Goal: Communication & Community: Answer question/provide support

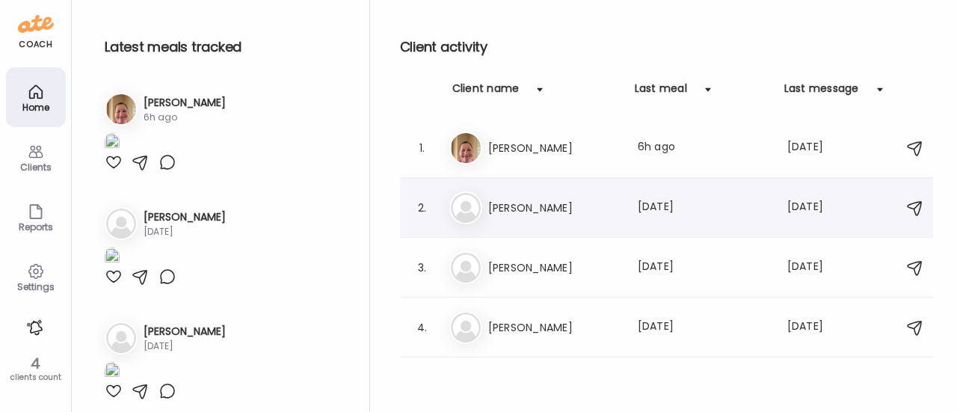
click at [511, 204] on h3 "[PERSON_NAME]" at bounding box center [554, 208] width 132 height 18
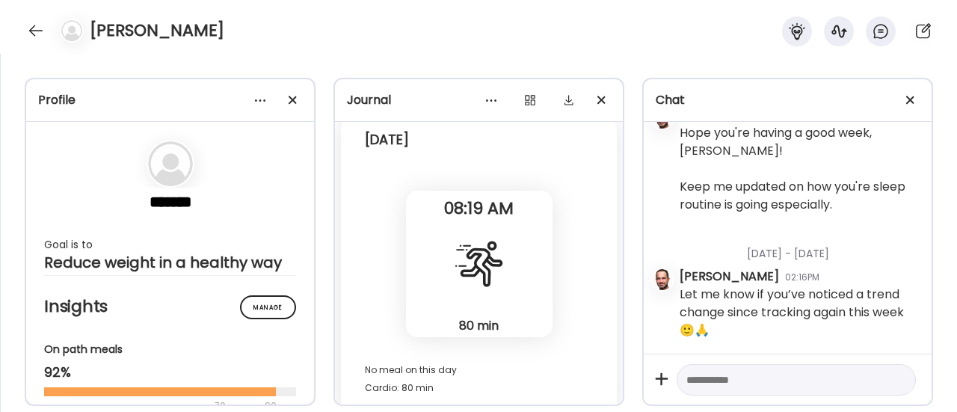
scroll to position [26252, 0]
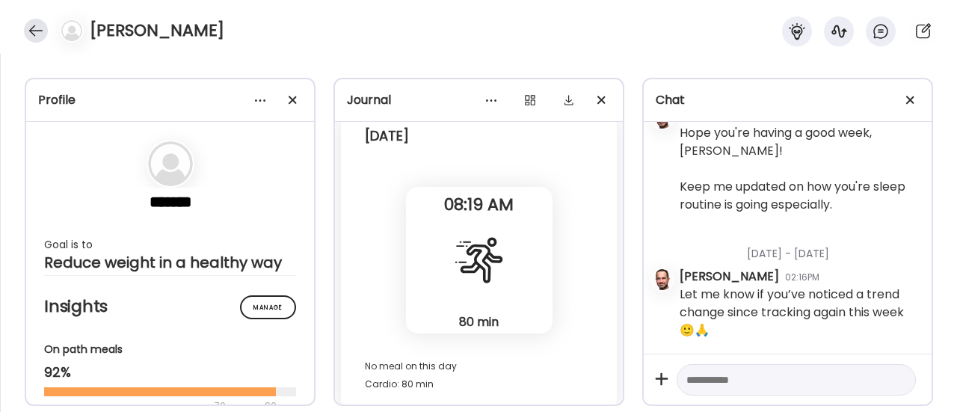
click at [34, 35] on div at bounding box center [36, 31] width 24 height 24
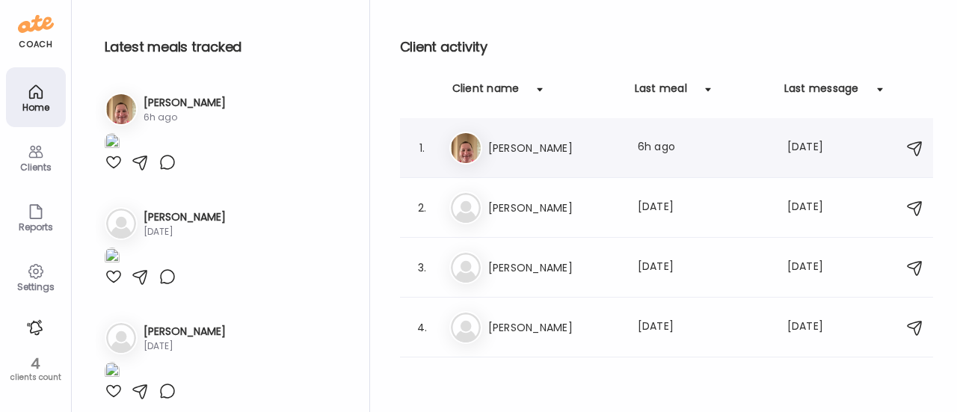
click at [516, 166] on div "1. Er [PERSON_NAME] Last meal: 6h ago Last message: [DATE] You: Great!" at bounding box center [666, 148] width 533 height 60
click at [512, 140] on h3 "[PERSON_NAME]" at bounding box center [554, 148] width 132 height 18
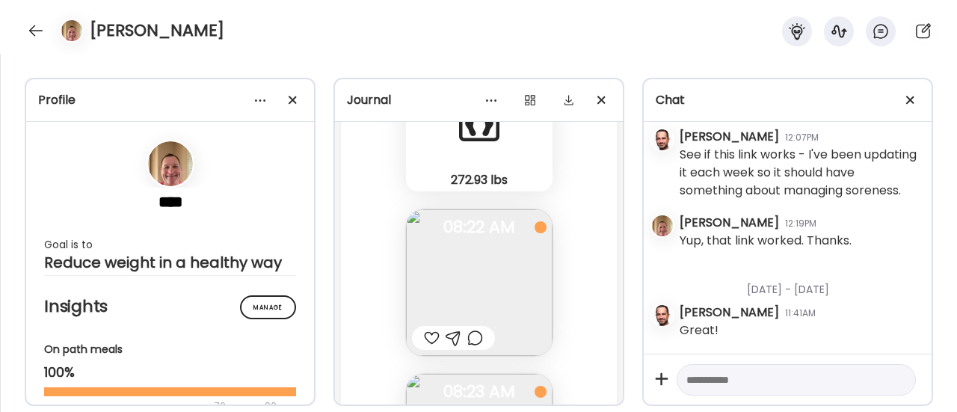
scroll to position [82279, 0]
click at [507, 249] on img at bounding box center [479, 277] width 146 height 146
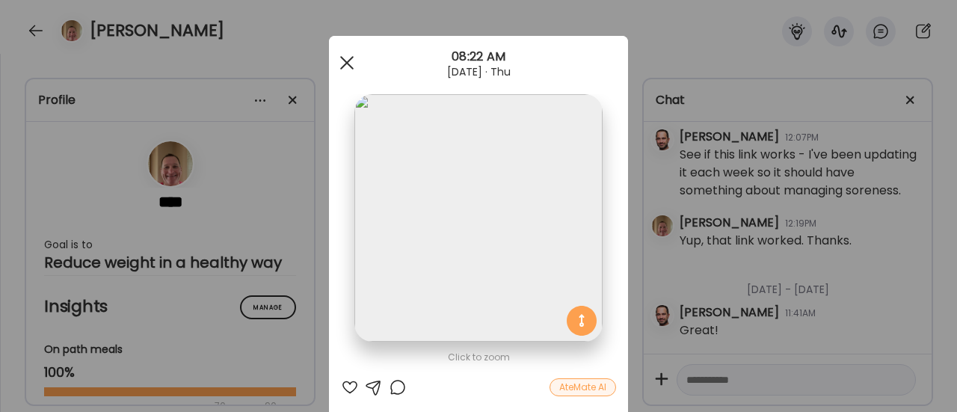
click at [340, 65] on span at bounding box center [346, 62] width 13 height 13
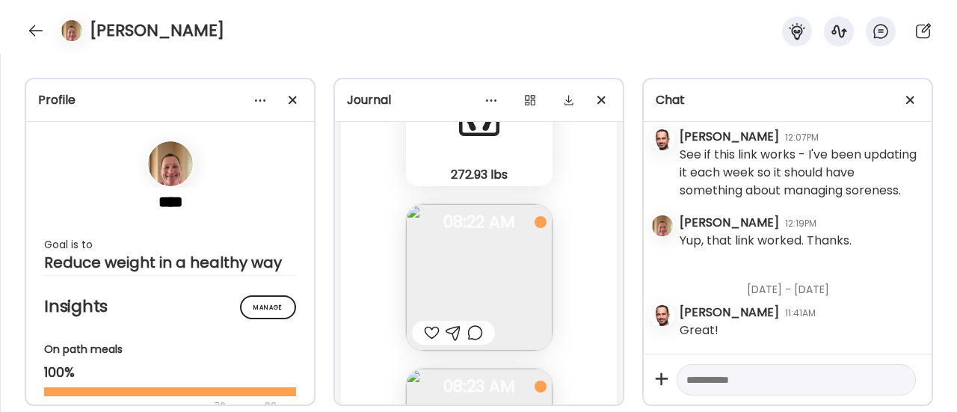
scroll to position [82305, 0]
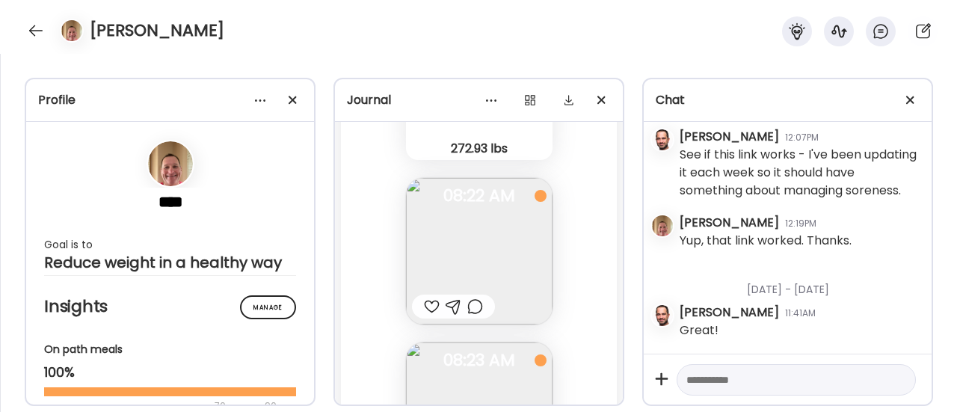
click at [469, 306] on div at bounding box center [475, 306] width 16 height 18
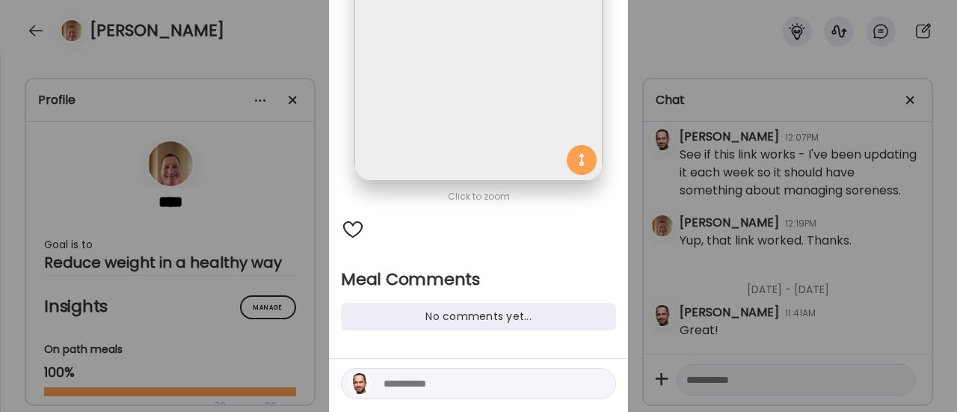
scroll to position [161, 0]
click at [404, 376] on textarea at bounding box center [484, 383] width 202 height 18
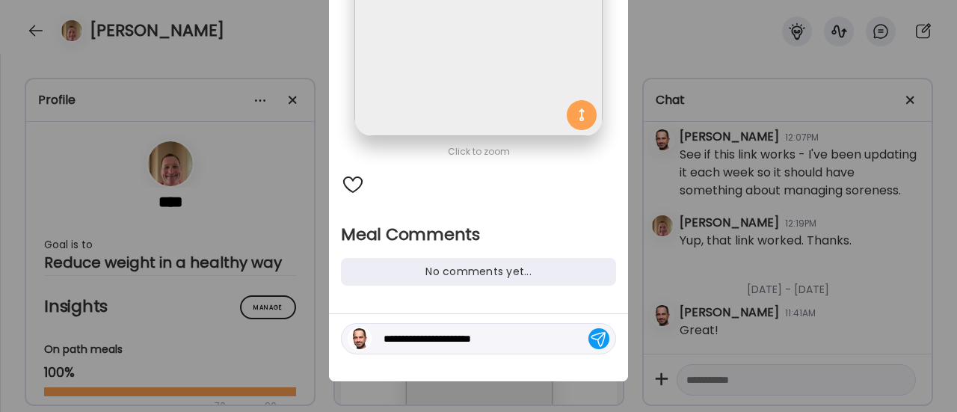
scroll to position [208, 0]
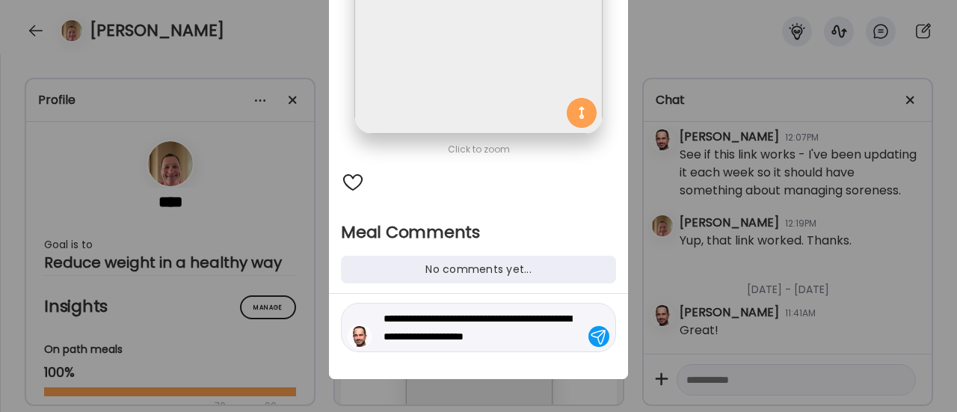
click at [519, 335] on textarea "**********" at bounding box center [484, 327] width 202 height 36
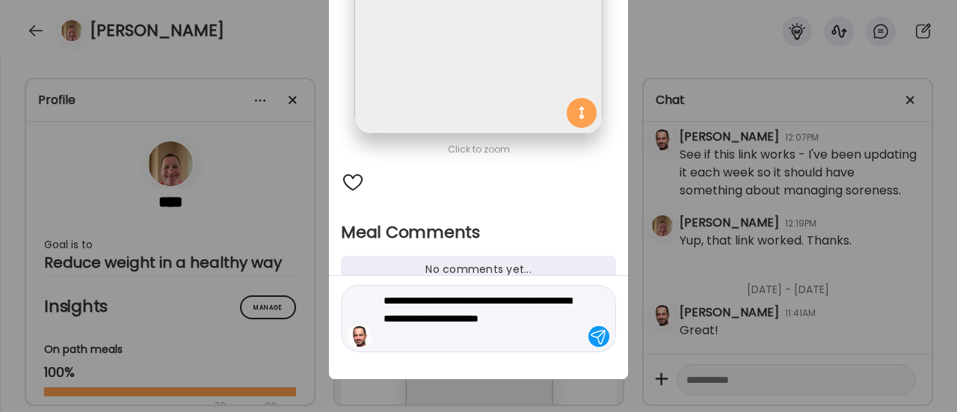
click at [574, 318] on textarea "**********" at bounding box center [484, 318] width 202 height 54
type textarea "**********"
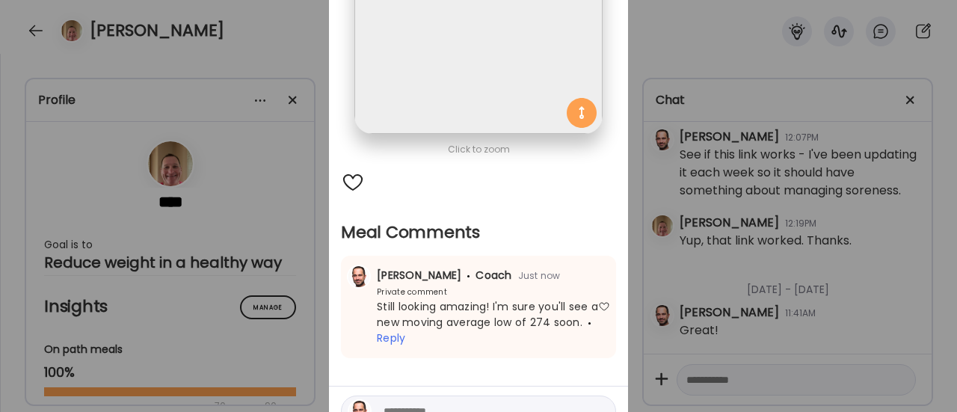
click at [291, 243] on div "Ate Coach Dashboard Wahoo! It’s official Take a moment to set up your Coach Pro…" at bounding box center [478, 206] width 957 height 412
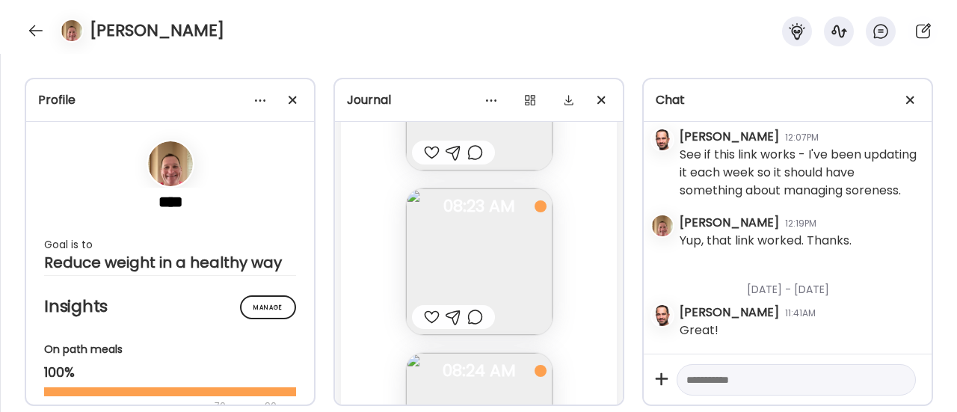
scroll to position [82473, 0]
click at [469, 306] on div at bounding box center [475, 303] width 16 height 18
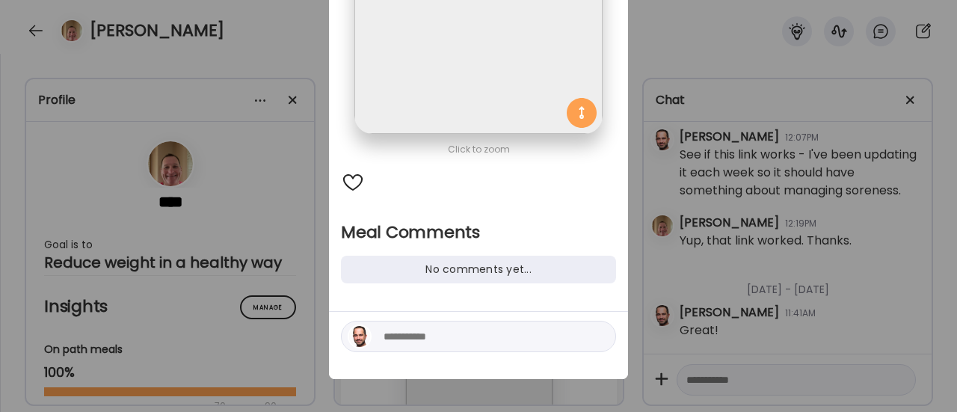
click at [431, 331] on textarea at bounding box center [484, 336] width 202 height 18
type textarea "**********"
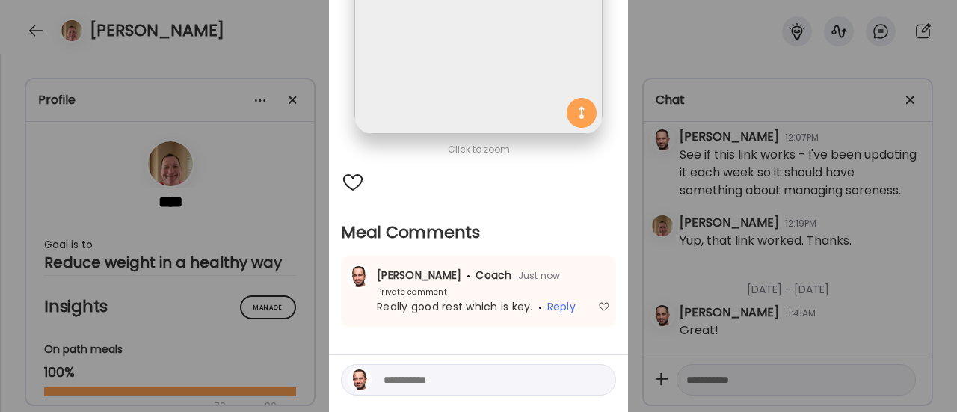
click at [261, 259] on div "Ate Coach Dashboard Wahoo! It’s official Take a moment to set up your Coach Pro…" at bounding box center [478, 206] width 957 height 412
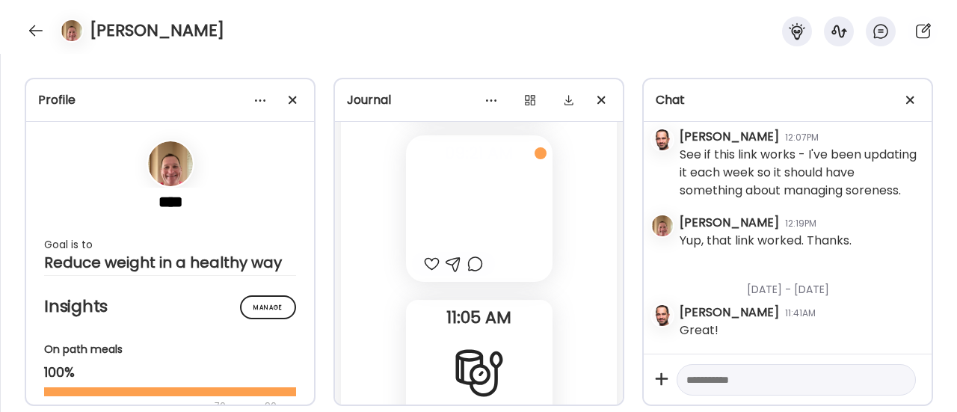
scroll to position [82741, 0]
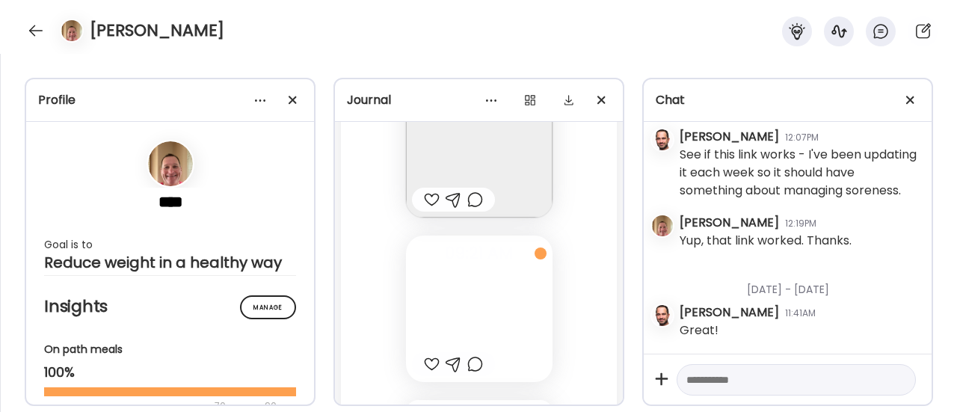
click at [444, 286] on div at bounding box center [479, 308] width 146 height 146
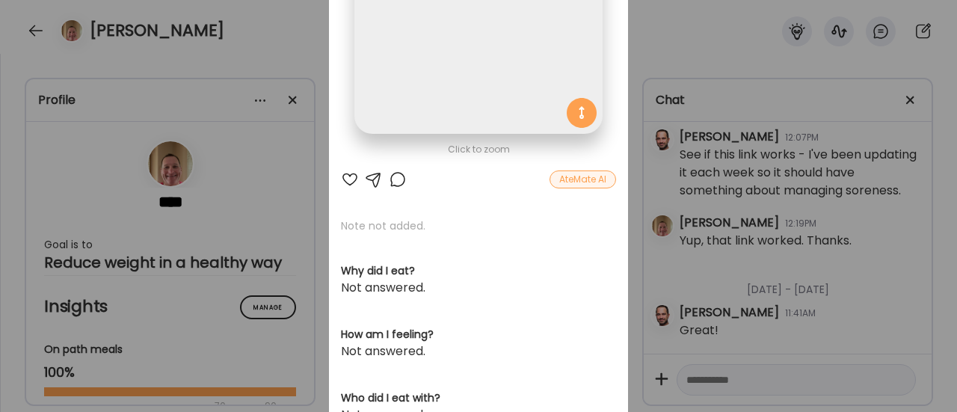
scroll to position [0, 0]
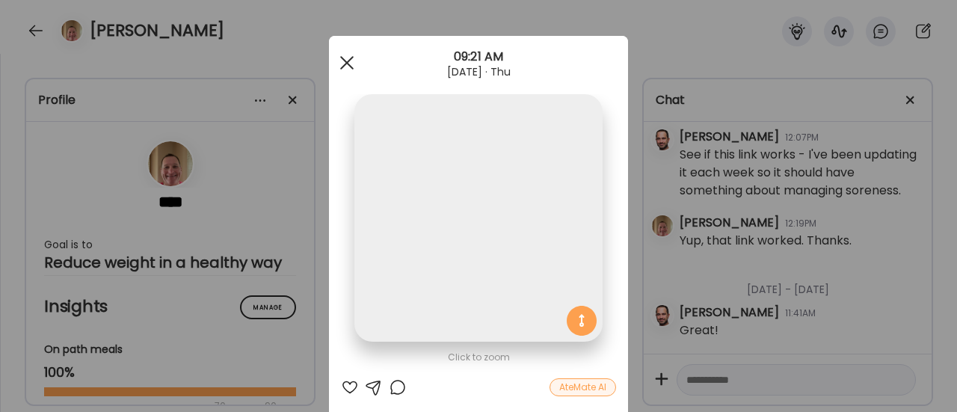
click at [344, 65] on span at bounding box center [346, 62] width 13 height 13
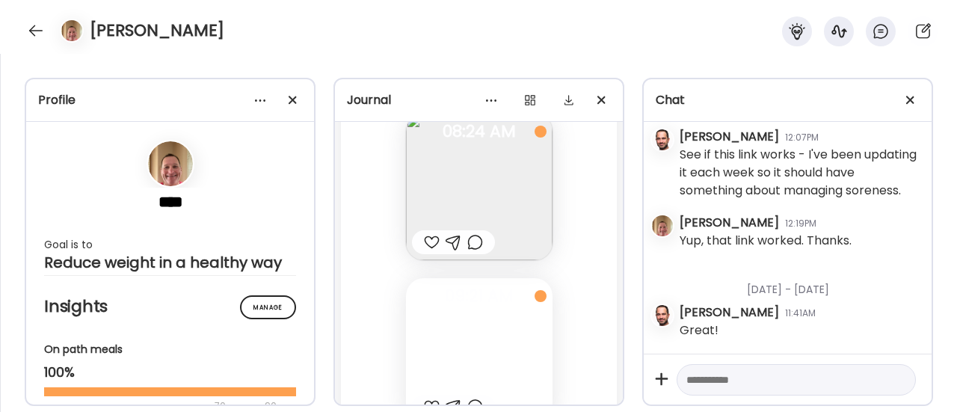
scroll to position [82707, 0]
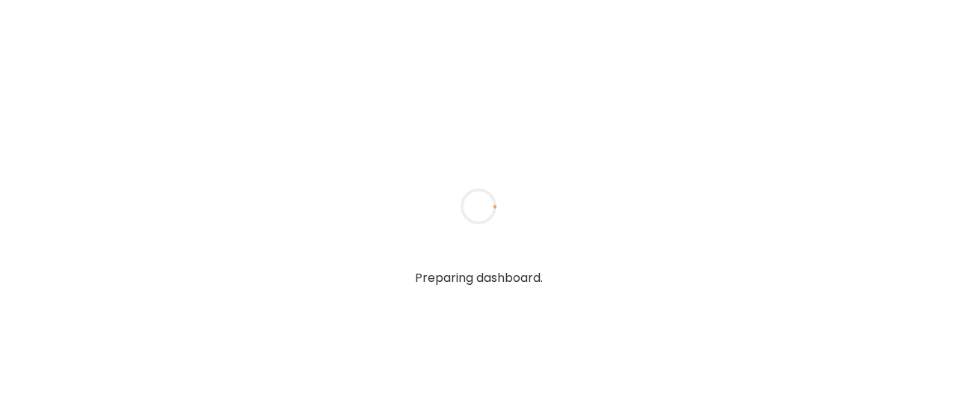
type textarea "**********"
type input "**********"
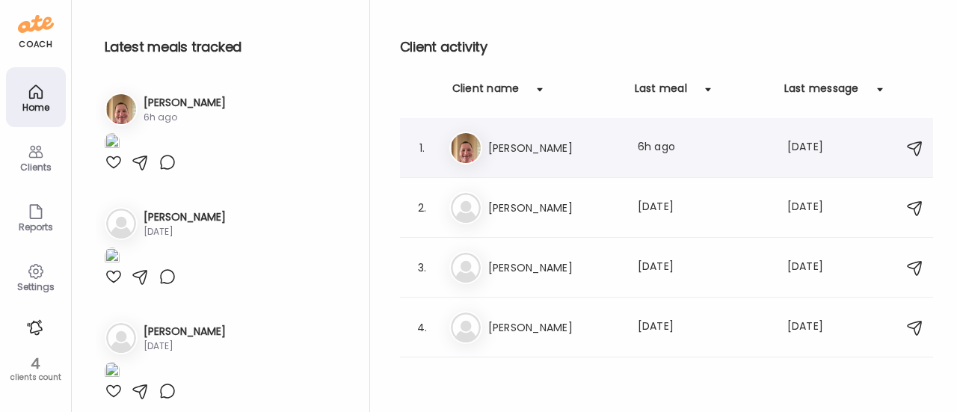
click at [494, 144] on h3 "[PERSON_NAME]" at bounding box center [554, 148] width 132 height 18
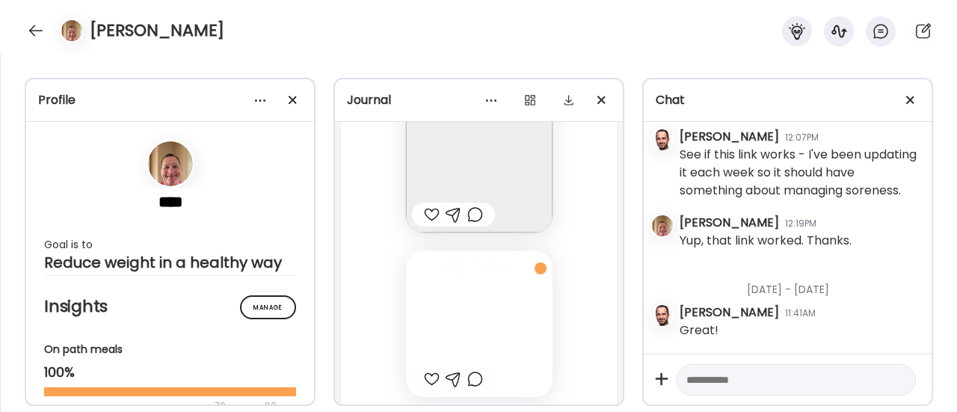
scroll to position [82801, 0]
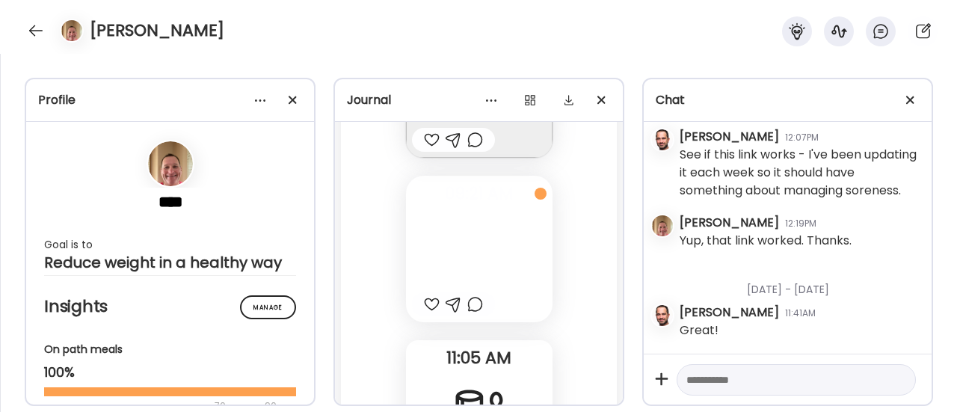
click at [472, 303] on div at bounding box center [475, 304] width 16 height 18
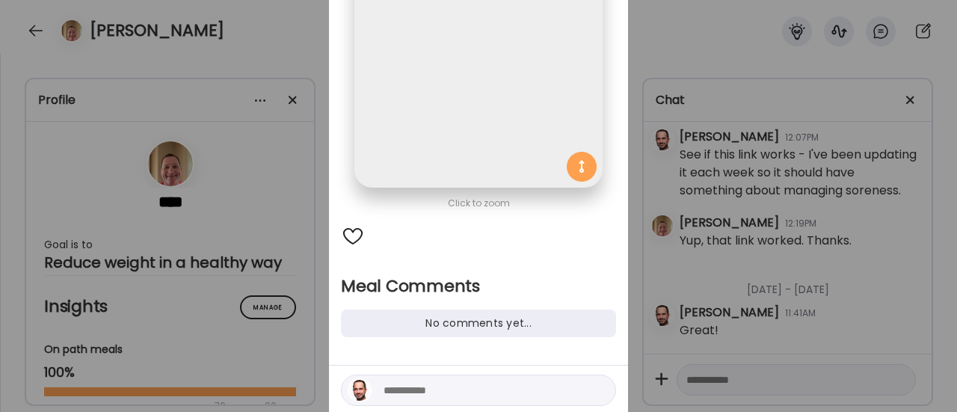
scroll to position [155, 0]
click at [408, 386] on textarea at bounding box center [484, 389] width 202 height 18
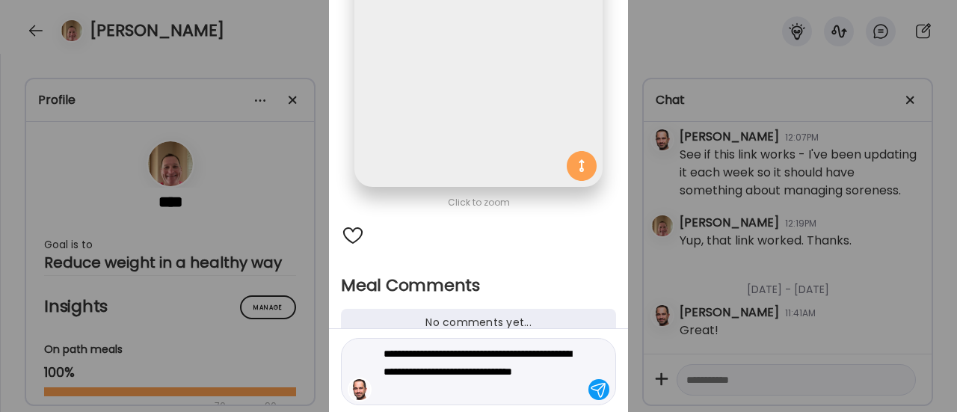
type textarea "**********"
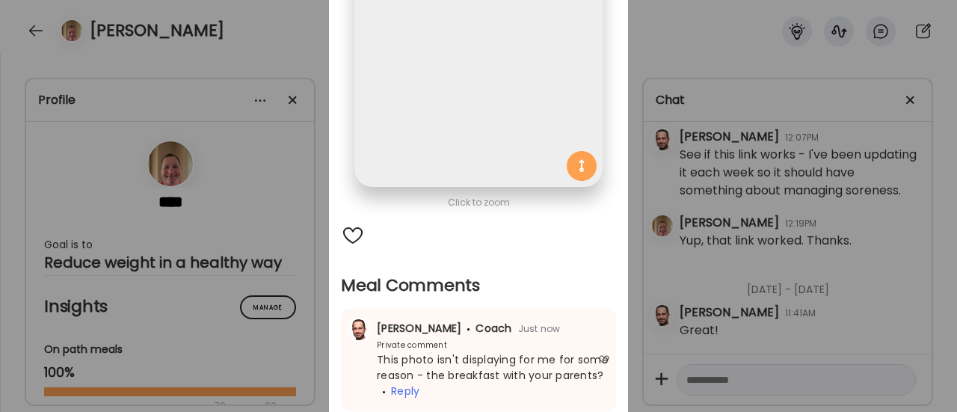
click at [280, 377] on div "Ate Coach Dashboard Wahoo! It’s official Take a moment to set up your Coach Pro…" at bounding box center [478, 206] width 957 height 412
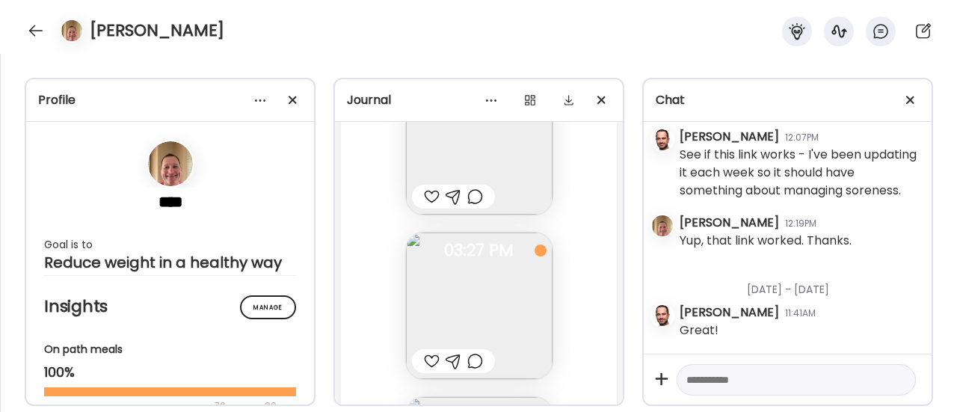
scroll to position [83239, 0]
click at [428, 190] on div at bounding box center [432, 195] width 16 height 18
click at [426, 360] on div at bounding box center [432, 360] width 16 height 18
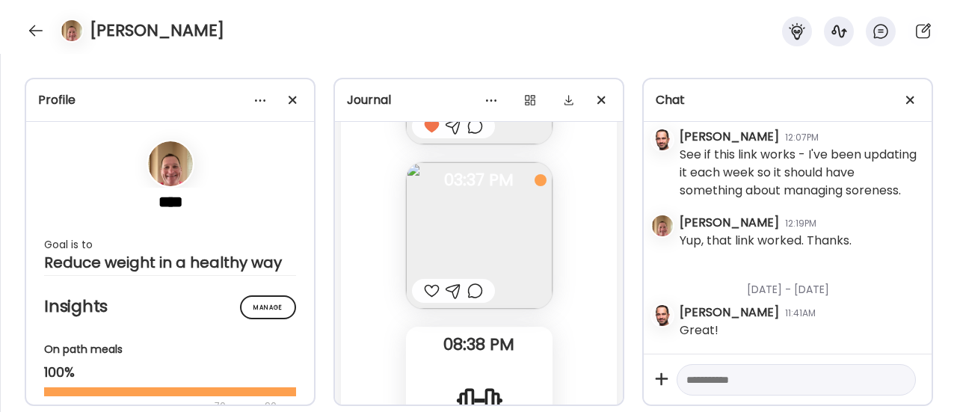
scroll to position [83472, 0]
click at [470, 294] on div at bounding box center [475, 291] width 16 height 18
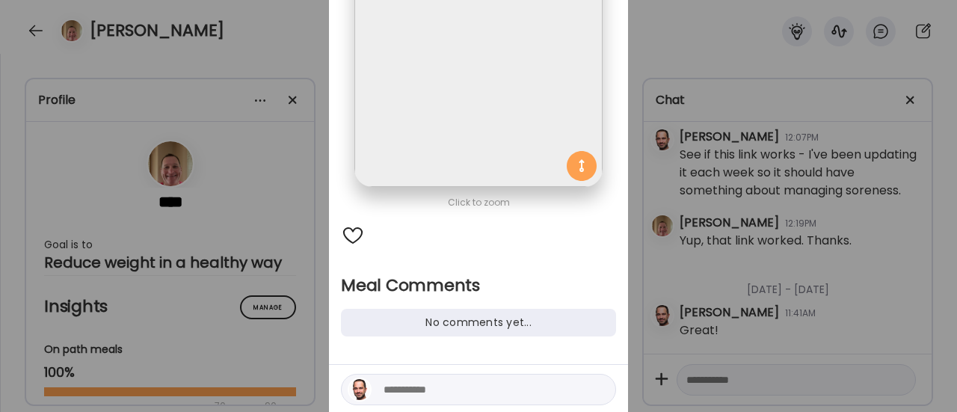
click at [414, 380] on textarea at bounding box center [484, 389] width 202 height 18
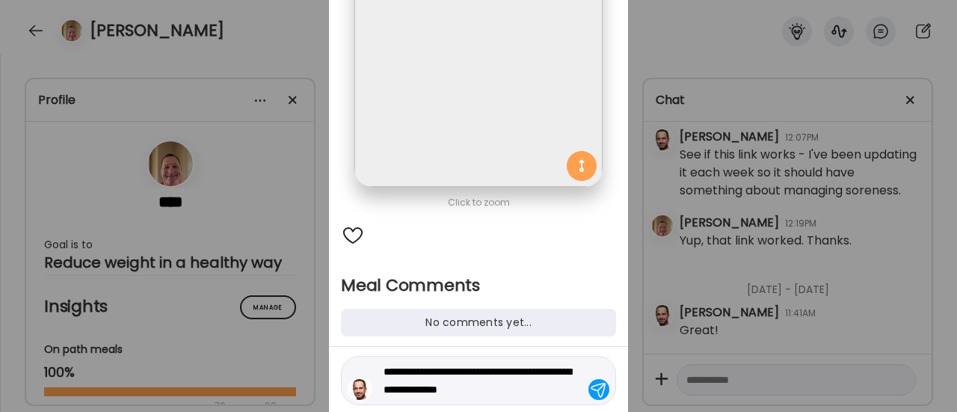
type textarea "**********"
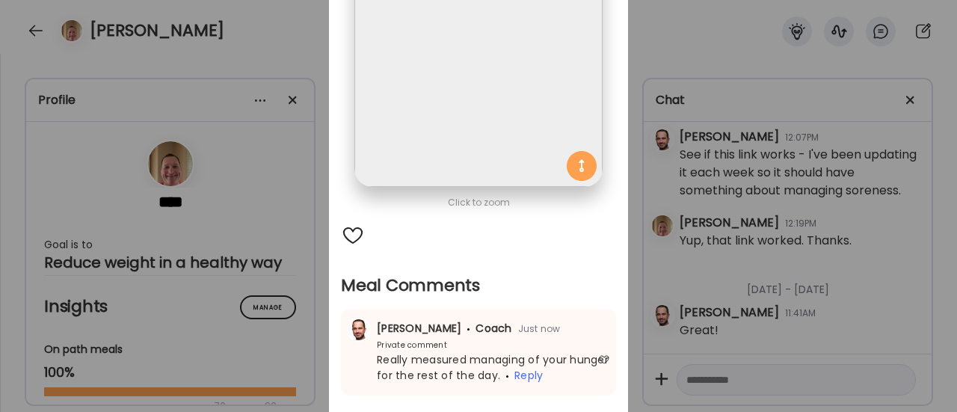
click at [280, 244] on div "Ate Coach Dashboard Wahoo! It’s official Take a moment to set up your Coach Pro…" at bounding box center [478, 206] width 957 height 412
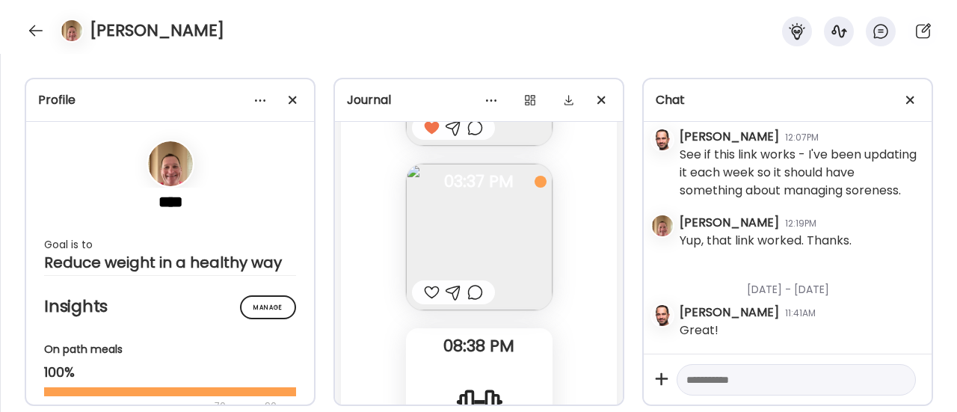
scroll to position [83473, 0]
click at [472, 294] on div at bounding box center [475, 290] width 16 height 18
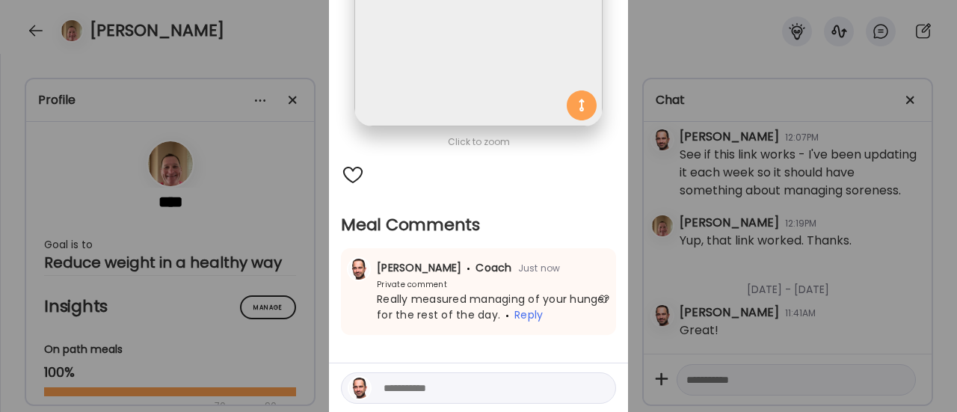
scroll to position [220, 0]
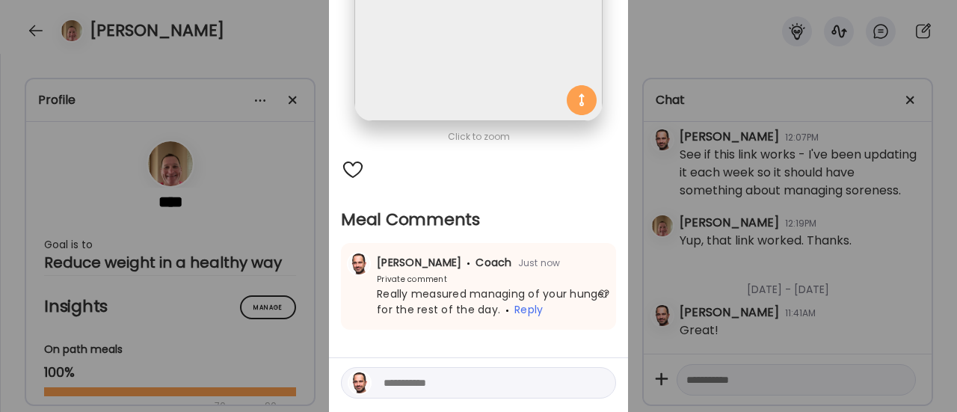
click at [306, 315] on div "Ate Coach Dashboard Wahoo! It’s official Take a moment to set up your Coach Pro…" at bounding box center [478, 206] width 957 height 412
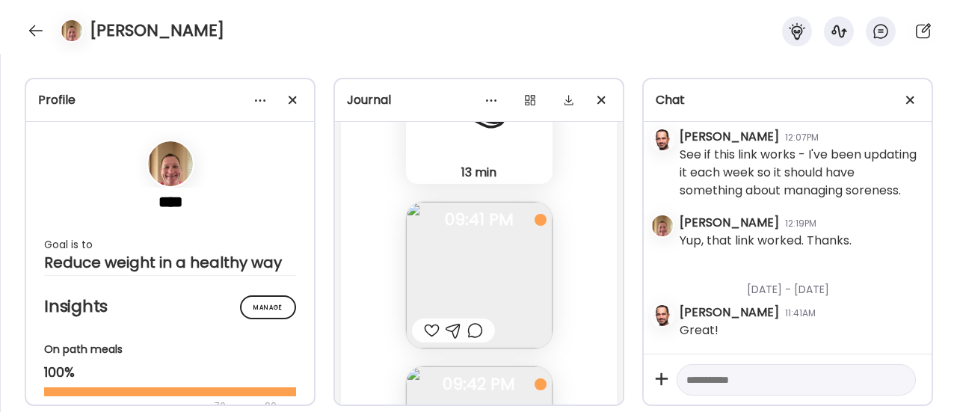
scroll to position [84149, 0]
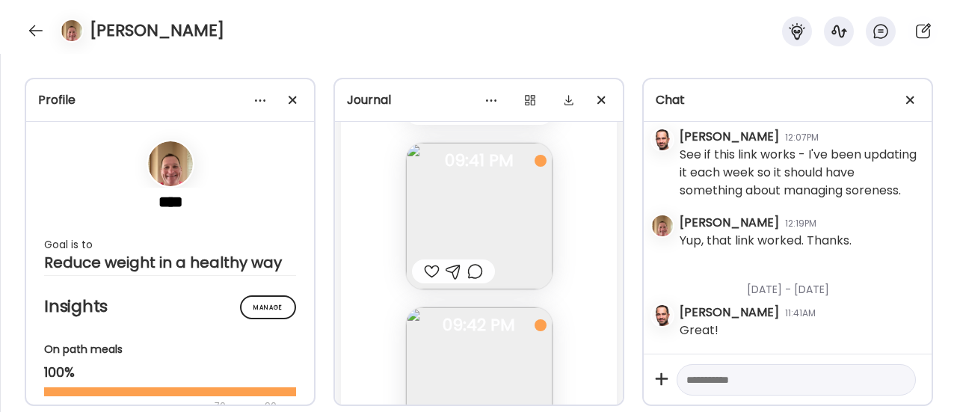
click at [516, 229] on img at bounding box center [479, 216] width 146 height 146
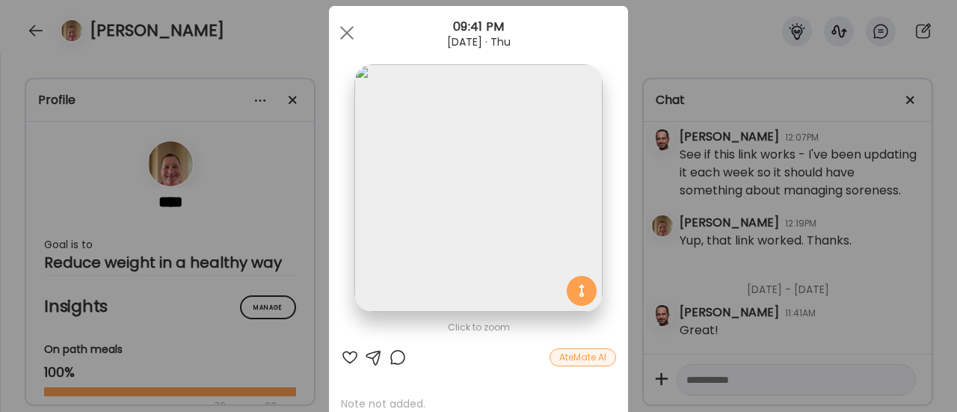
scroll to position [29, 0]
click at [270, 282] on div "Ate Coach Dashboard Wahoo! It’s official Take a moment to set up your Coach Pro…" at bounding box center [478, 206] width 957 height 412
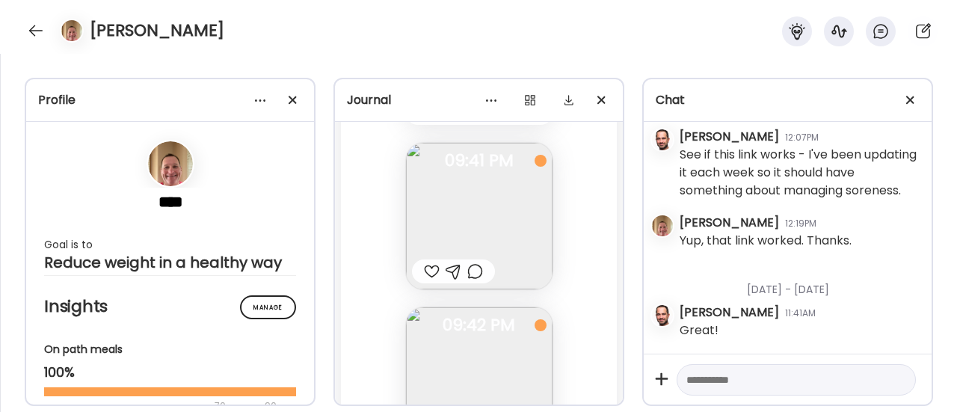
scroll to position [84194, 0]
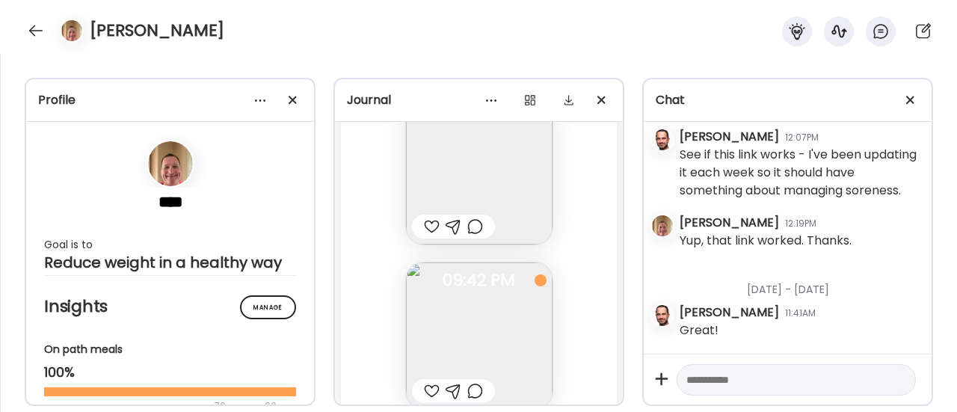
click at [467, 228] on div at bounding box center [475, 226] width 16 height 18
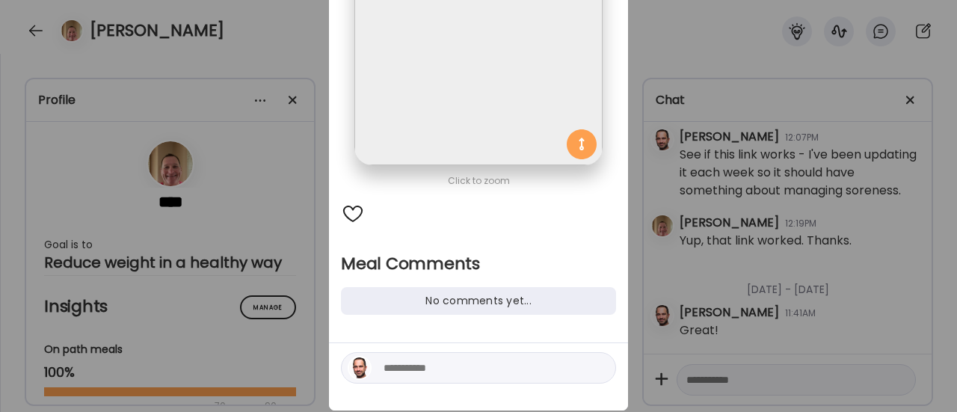
scroll to position [178, 0]
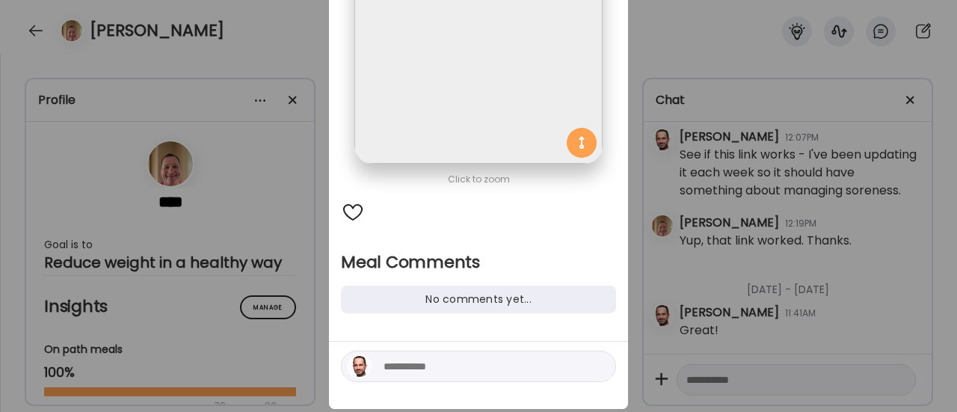
click at [410, 371] on textarea at bounding box center [484, 366] width 202 height 18
click at [557, 361] on textarea "**********" at bounding box center [484, 366] width 202 height 18
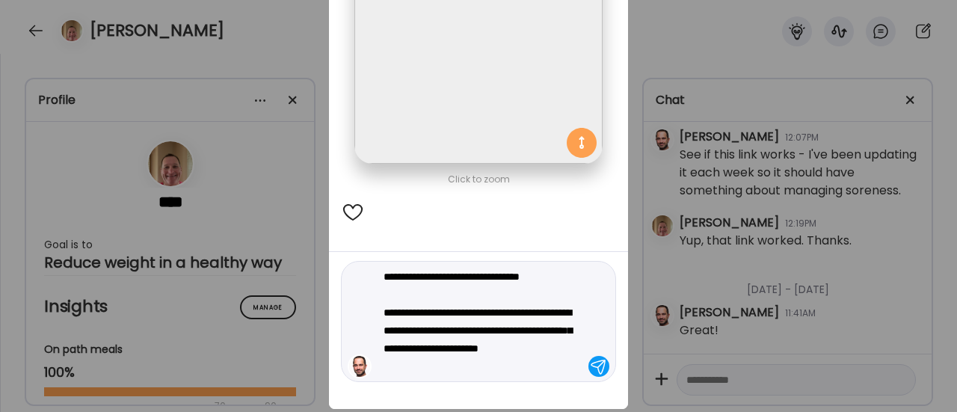
type textarea "**********"
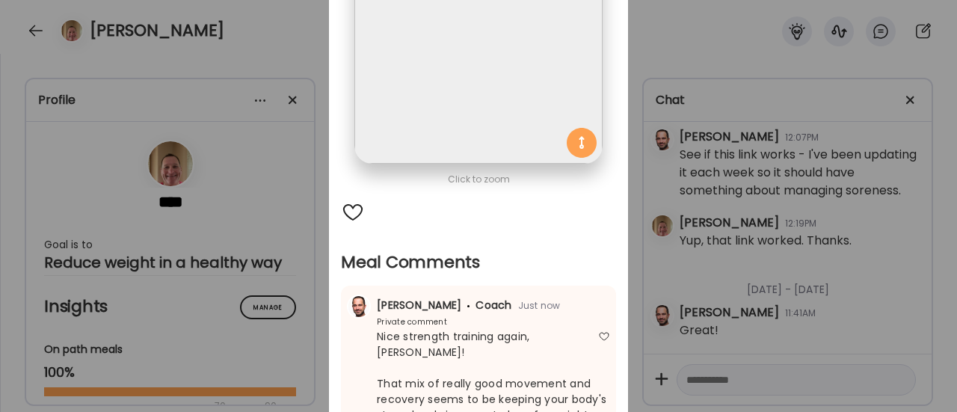
click at [296, 291] on div "Ate Coach Dashboard Wahoo! It’s official Take a moment to set up your Coach Pro…" at bounding box center [478, 206] width 957 height 412
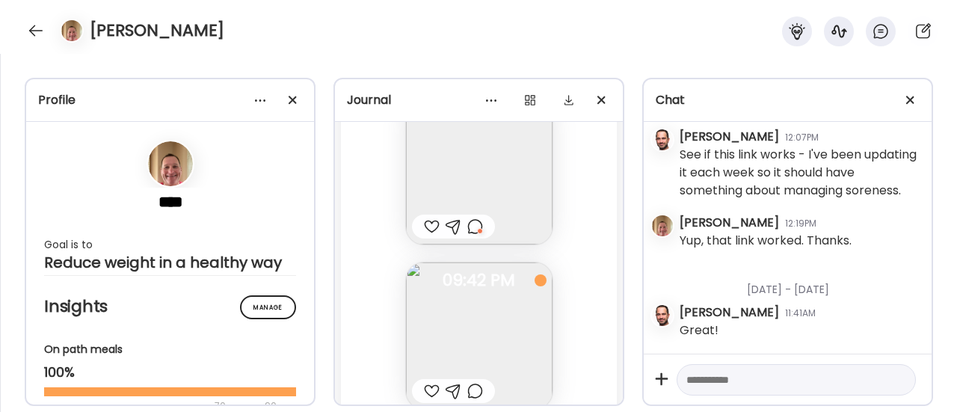
scroll to position [84300, 0]
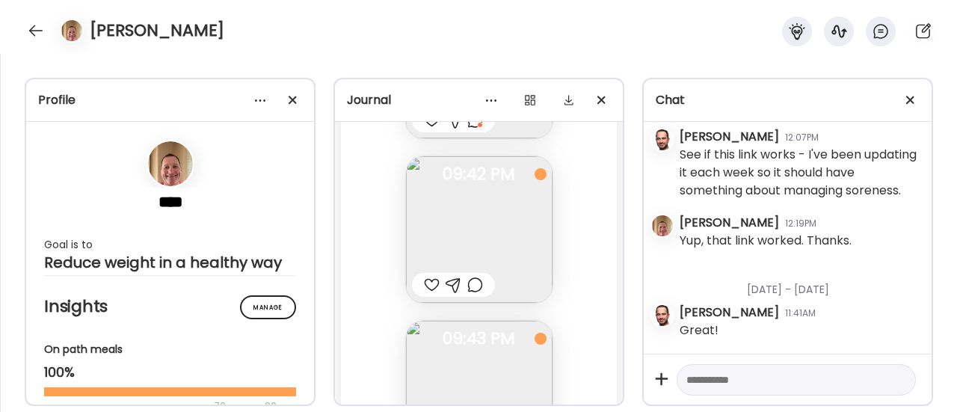
click at [425, 289] on div at bounding box center [432, 285] width 16 height 18
click at [424, 259] on div at bounding box center [432, 254] width 16 height 18
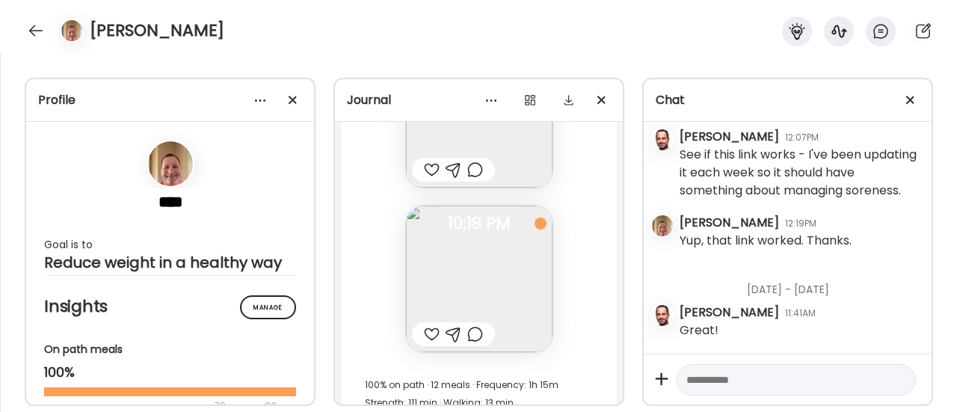
scroll to position [84746, 0]
click at [425, 331] on div at bounding box center [432, 333] width 16 height 18
click at [468, 331] on div at bounding box center [475, 333] width 16 height 18
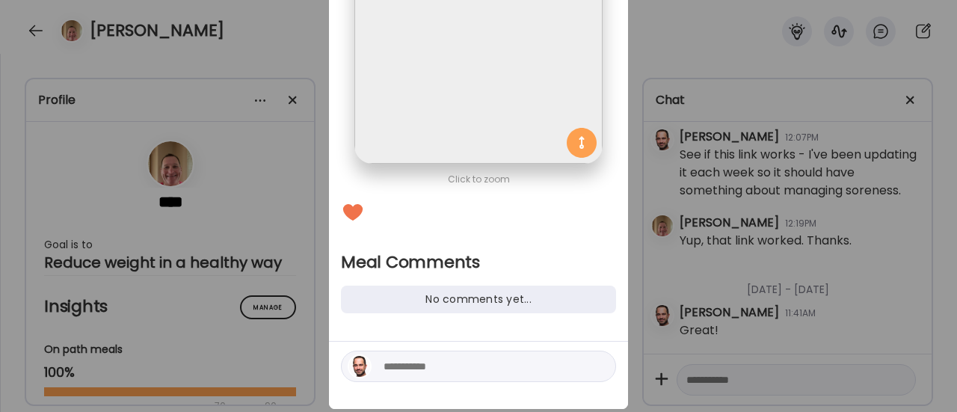
click at [414, 364] on textarea at bounding box center [484, 366] width 202 height 18
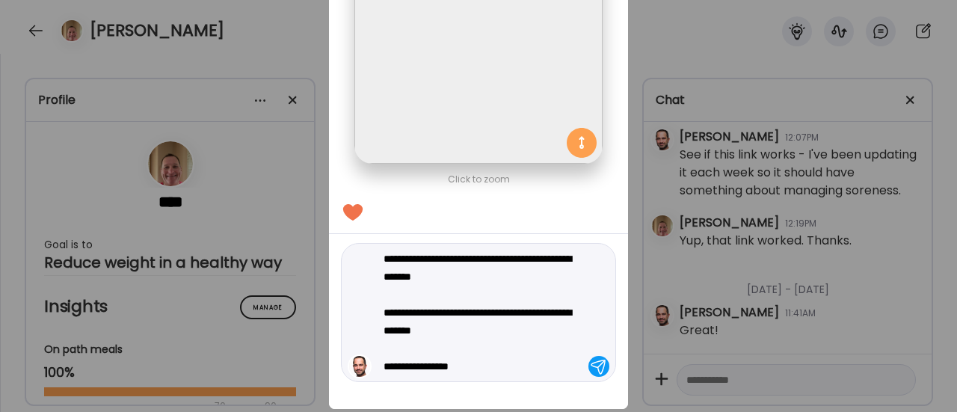
type textarea "**********"
